Goal: Task Accomplishment & Management: Manage account settings

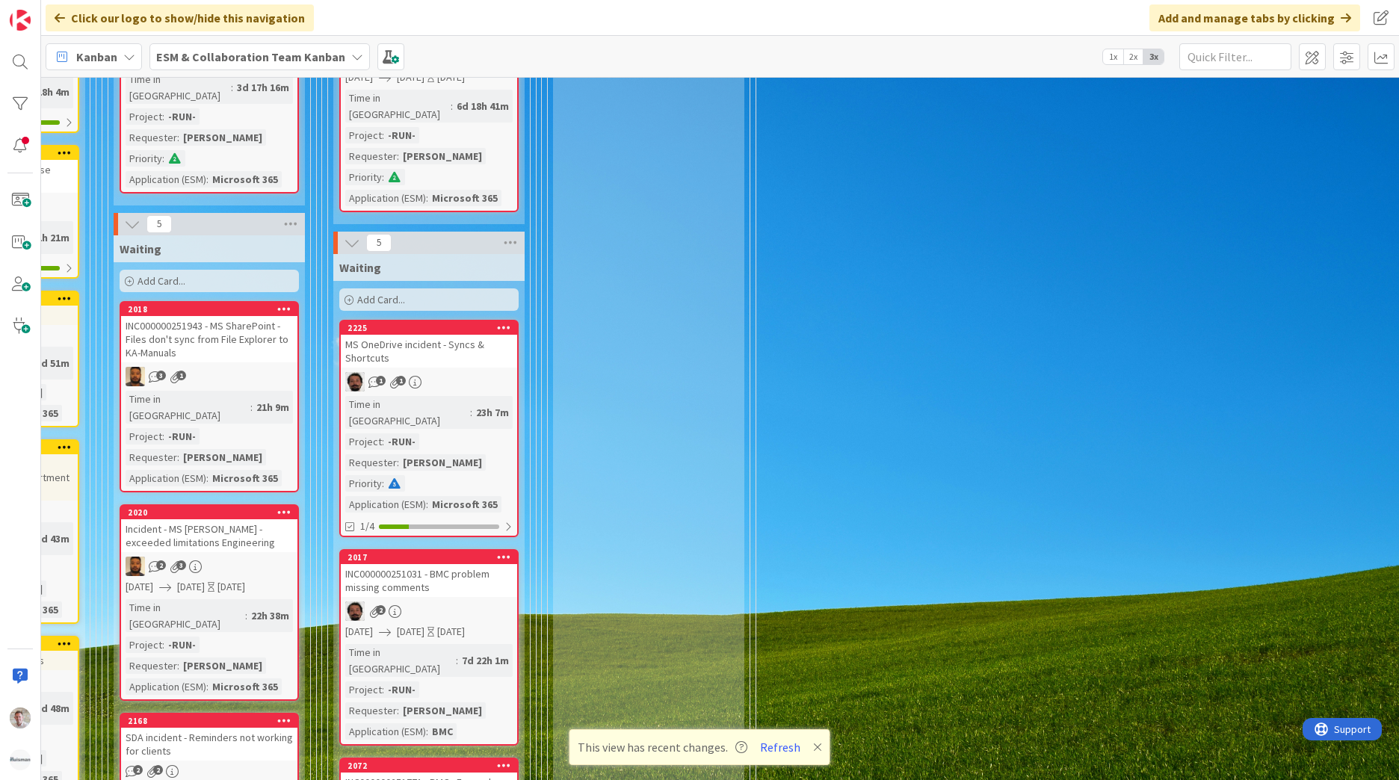
scroll to position [64, 348]
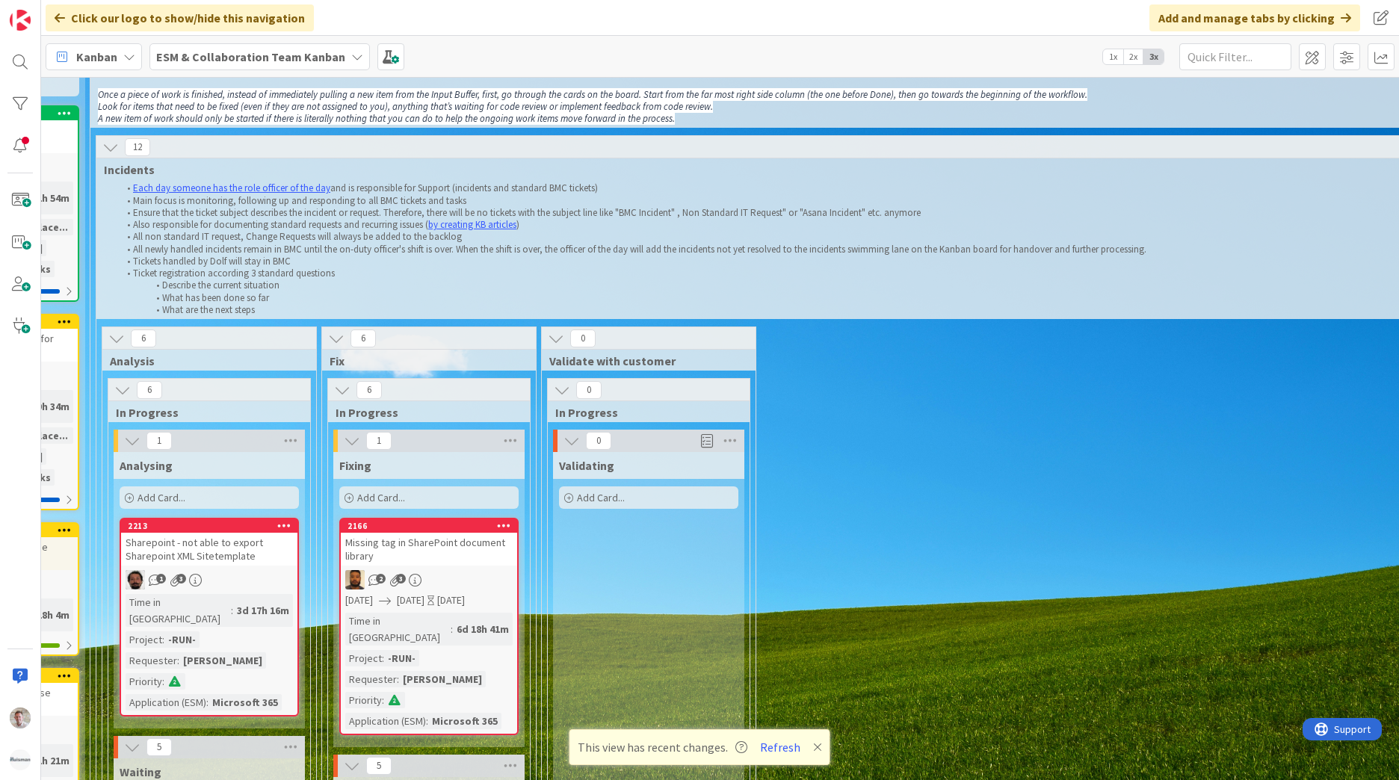
drag, startPoint x: 729, startPoint y: 768, endPoint x: 636, endPoint y: 768, distance: 92.7
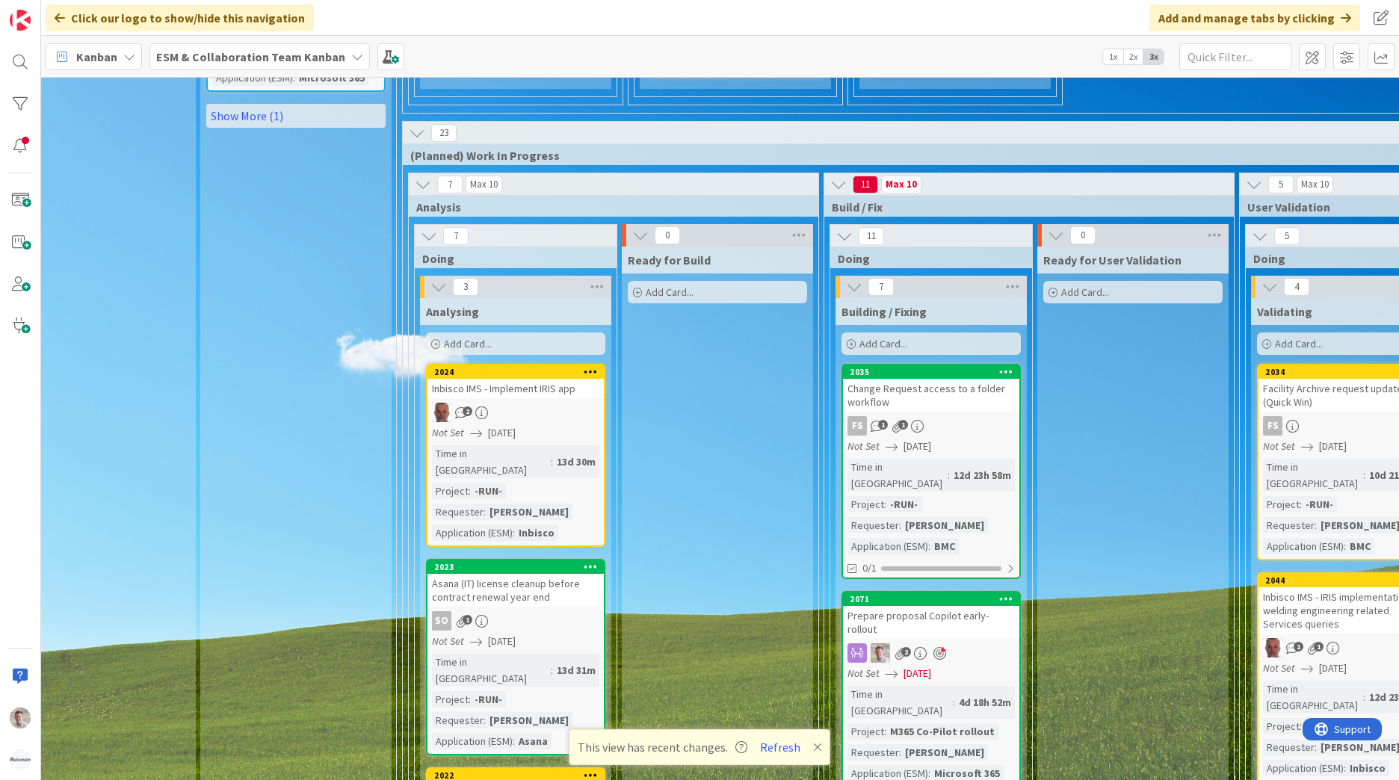
scroll to position [1932, 42]
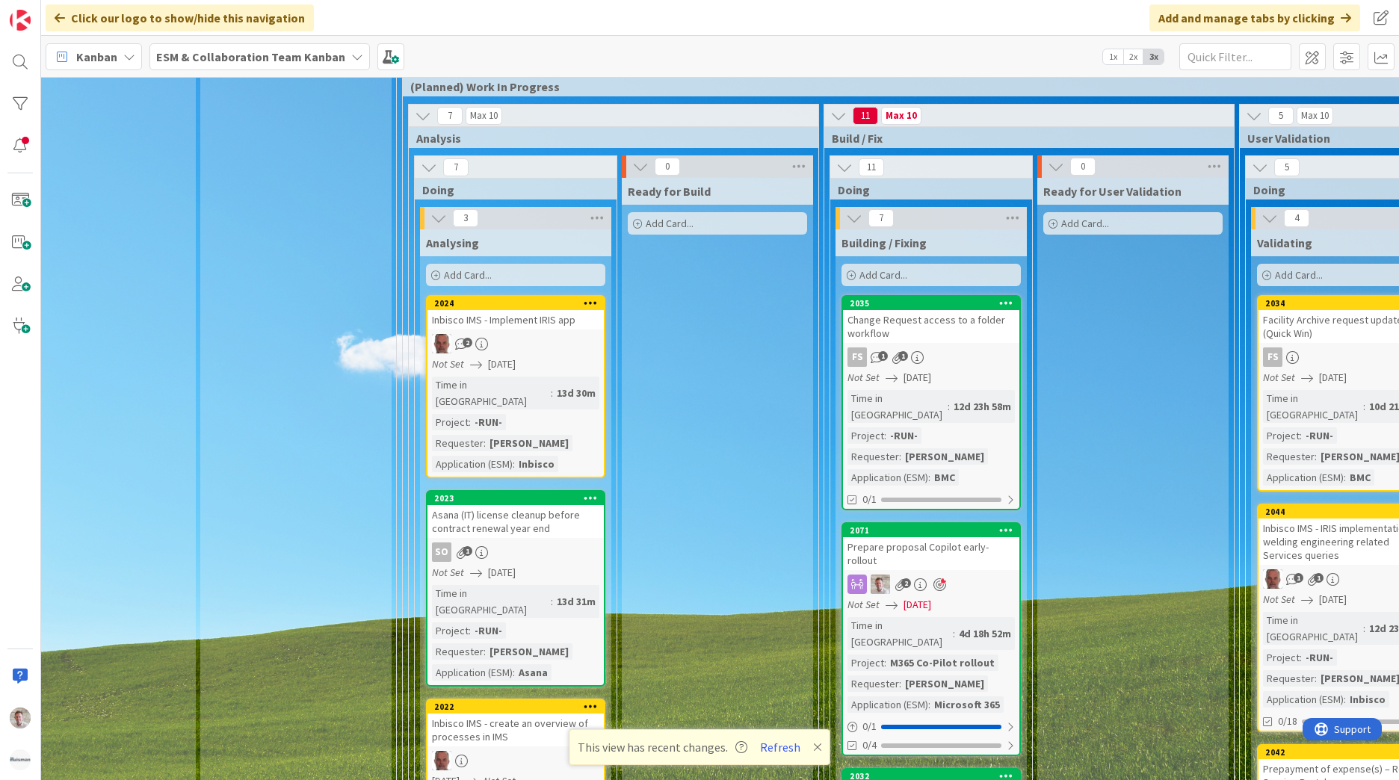
click at [955, 537] on div "Prepare proposal Copilot early-rollout" at bounding box center [931, 553] width 176 height 33
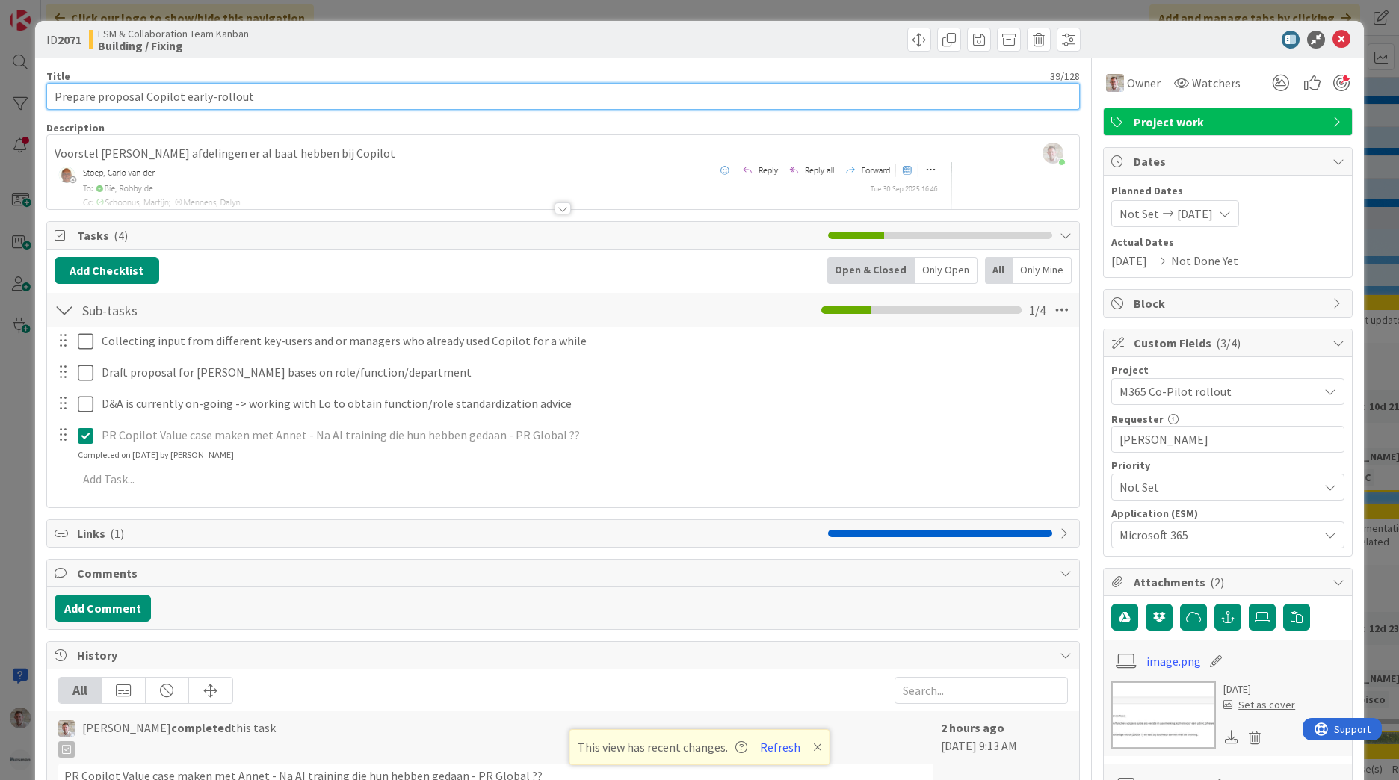
click at [310, 101] on input "Prepare proposal Copilot early-rollout" at bounding box center [563, 96] width 1034 height 27
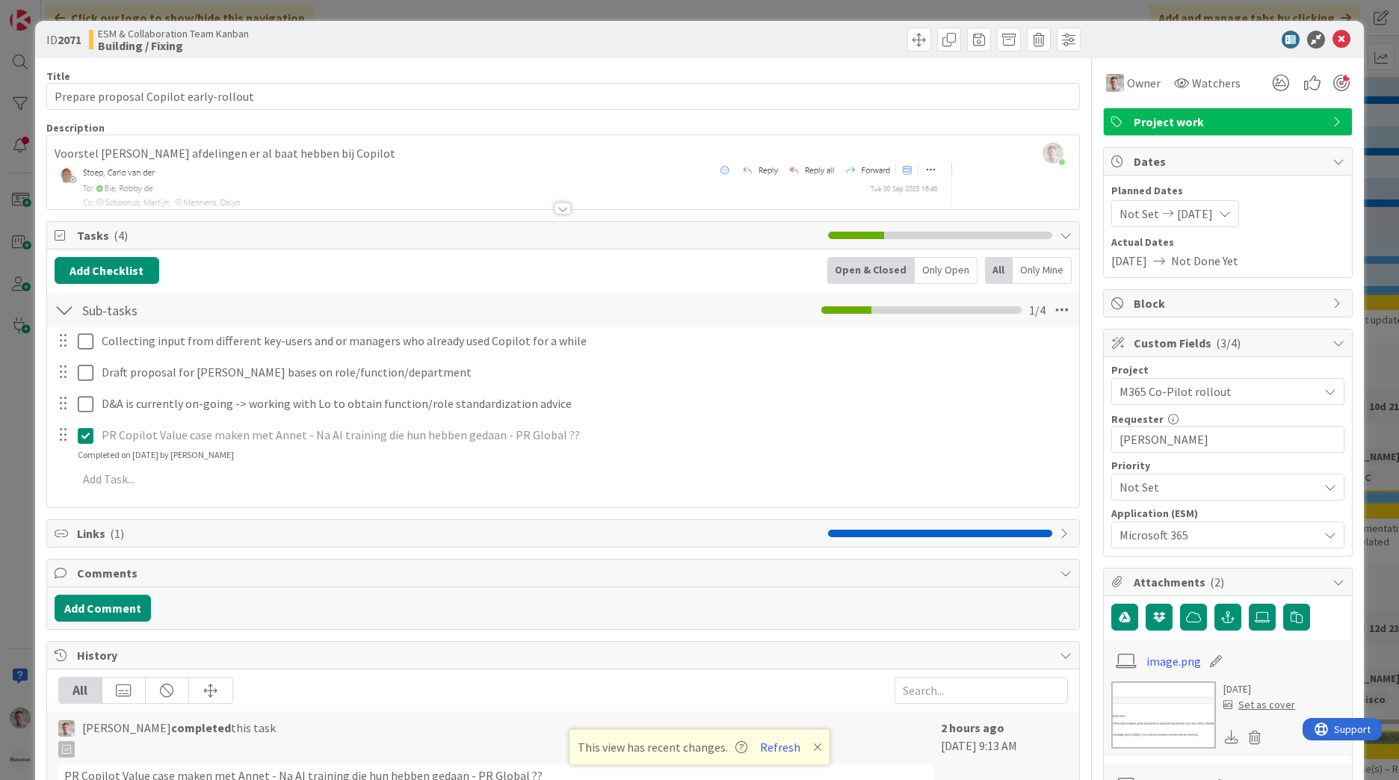
click at [1191, 215] on span "[DATE]" at bounding box center [1195, 214] width 36 height 18
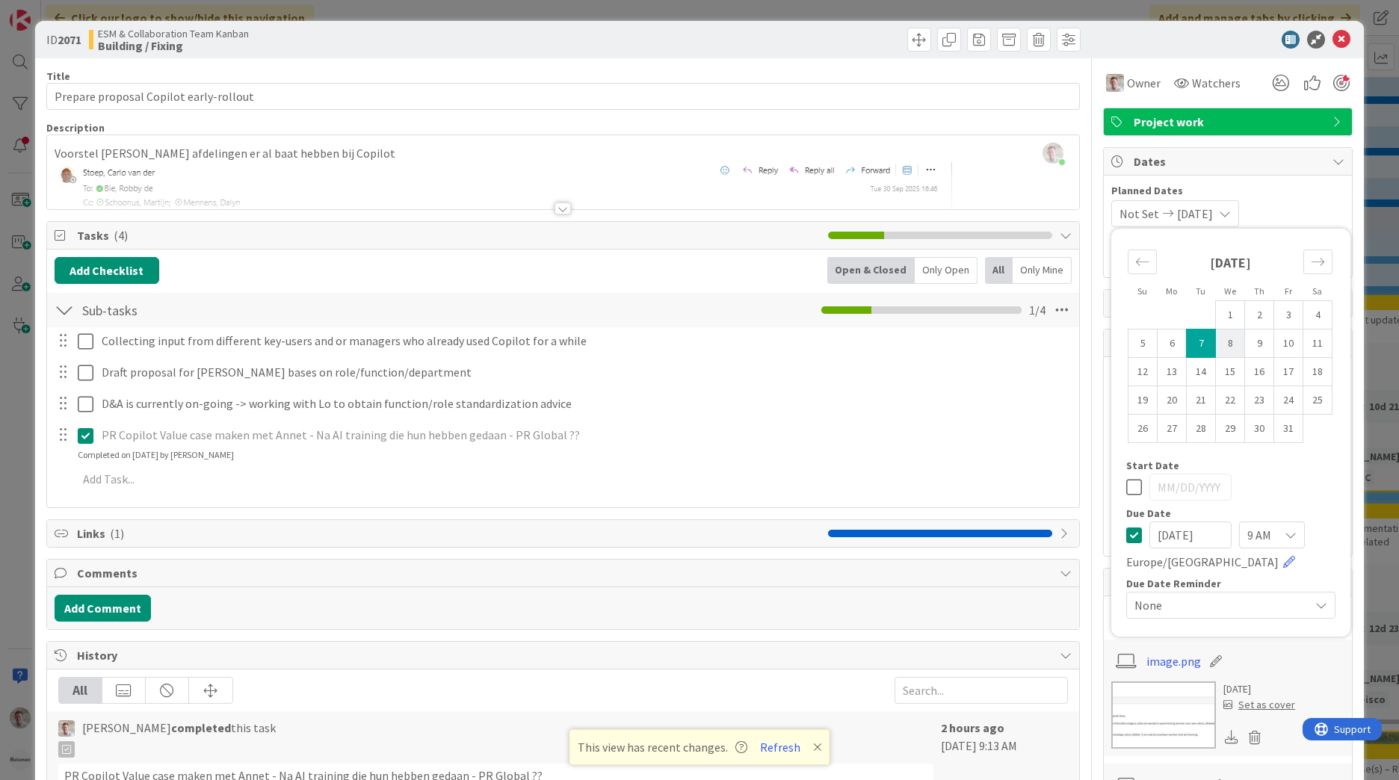
click at [1216, 349] on td "8" at bounding box center [1230, 344] width 29 height 28
type input "[DATE]"
click at [1216, 349] on td "8" at bounding box center [1230, 344] width 29 height 28
type input "[DATE]"
click at [1127, 488] on icon at bounding box center [1135, 487] width 16 height 18
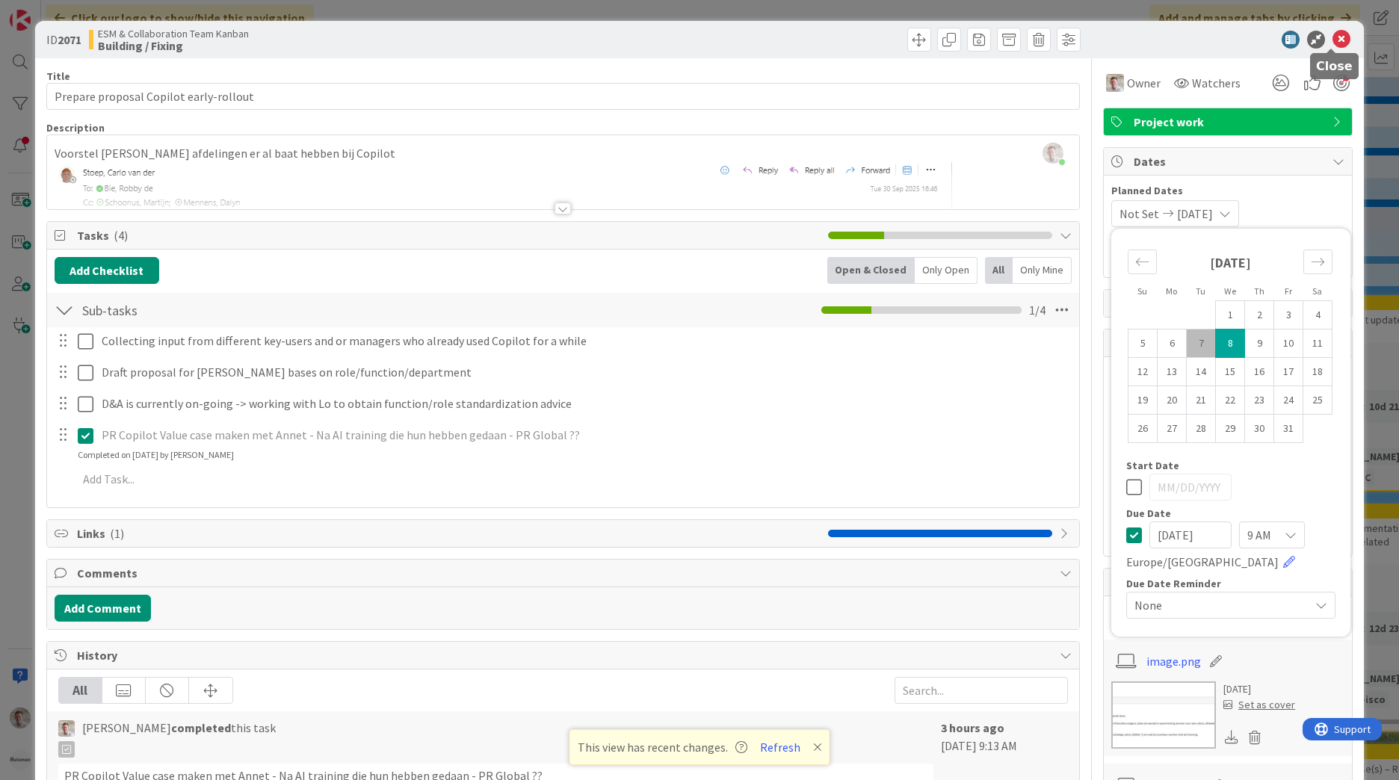
click at [1333, 37] on icon at bounding box center [1342, 40] width 18 height 18
